Goal: Task Accomplishment & Management: Use online tool/utility

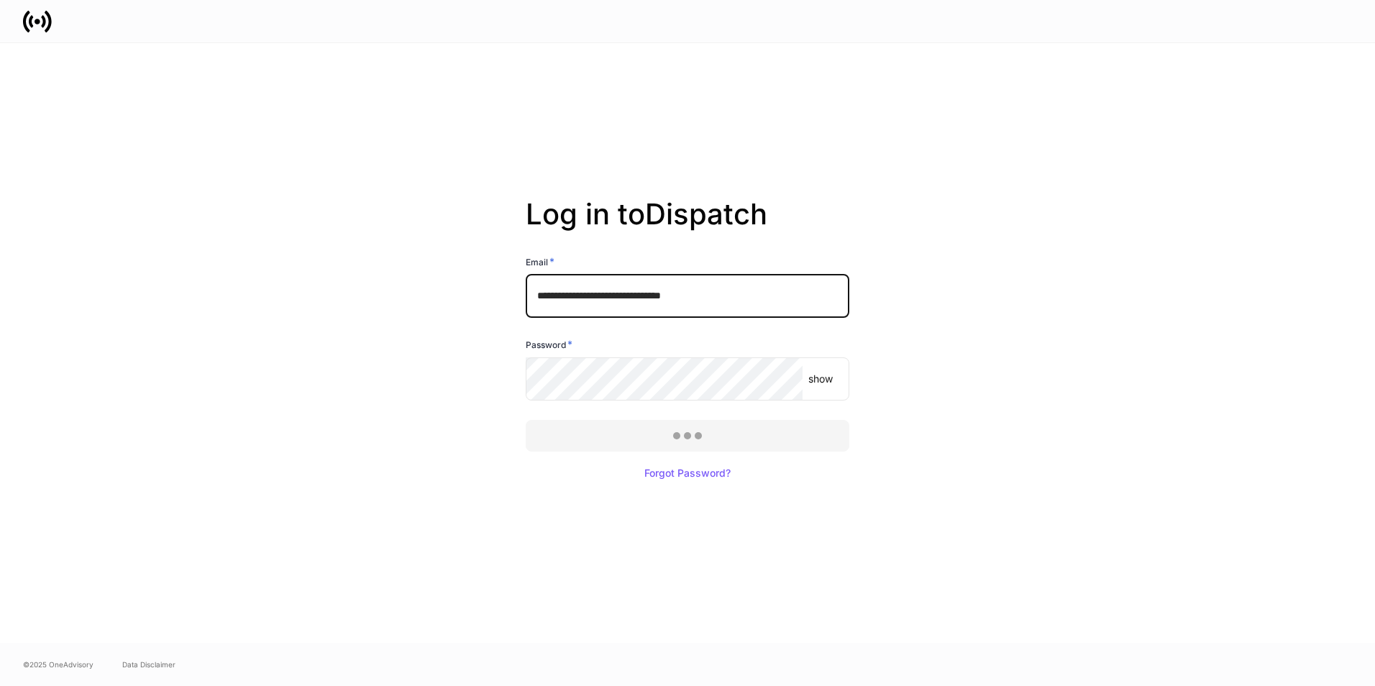
click at [620, 430] on div at bounding box center [687, 343] width 1375 height 686
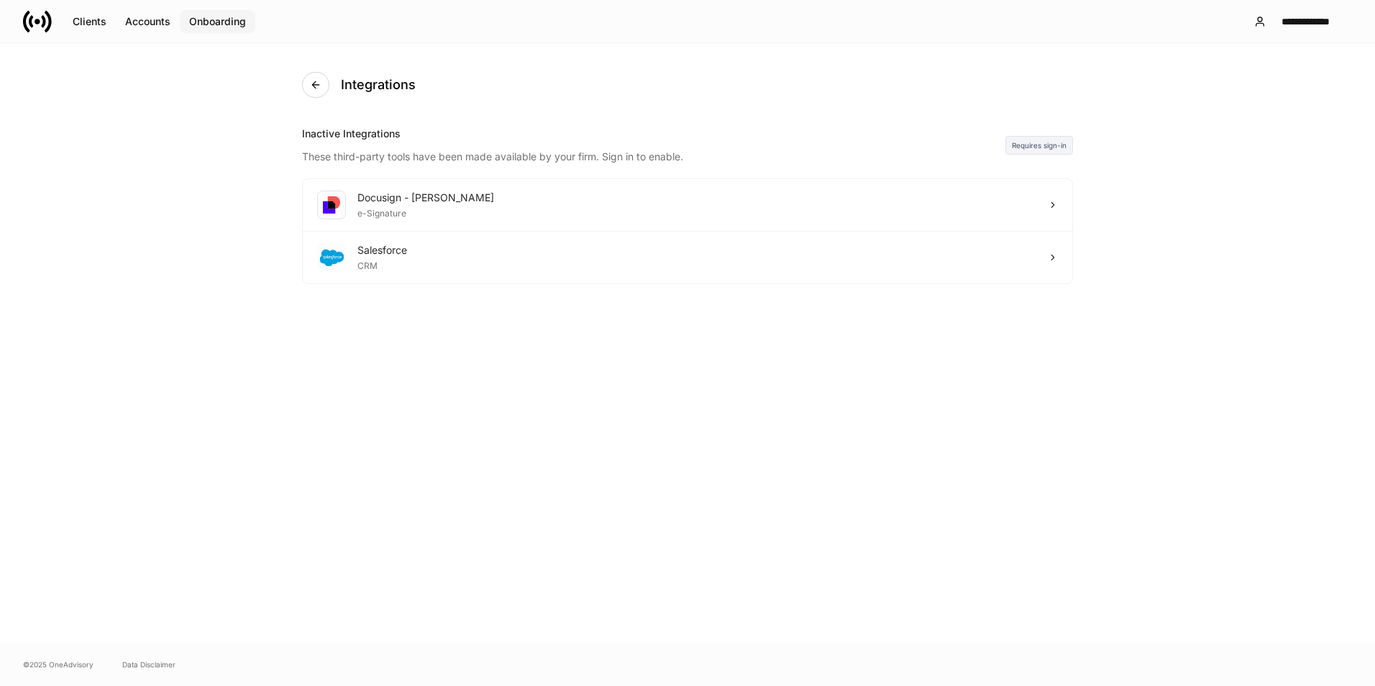
drag, startPoint x: 224, startPoint y: 19, endPoint x: 275, endPoint y: 76, distance: 77.4
click at [224, 19] on div "Onboarding" at bounding box center [217, 22] width 57 height 10
